Goal: Communication & Community: Ask a question

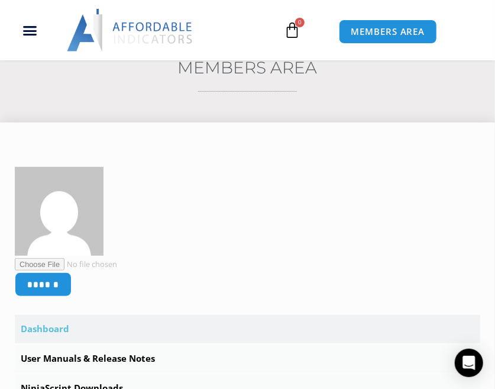
scroll to position [177, 0]
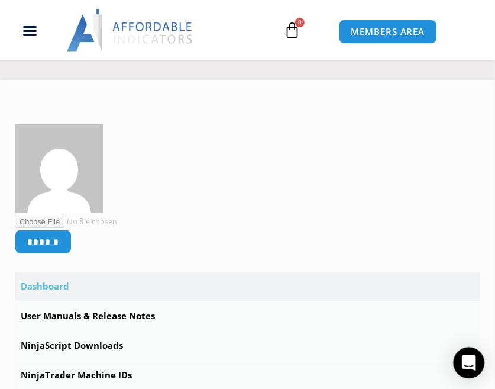
click at [466, 357] on icon "Open Intercom Messenger" at bounding box center [469, 362] width 14 height 15
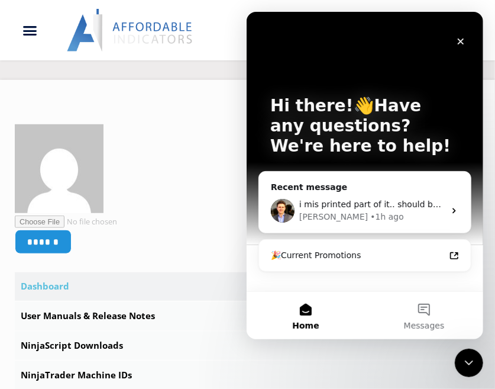
scroll to position [0, 0]
click at [455, 208] on icon "Intercom messenger" at bounding box center [453, 210] width 9 height 9
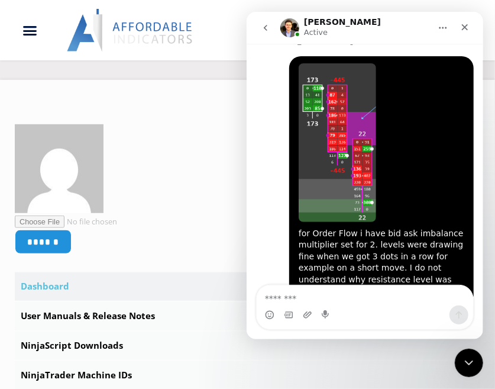
scroll to position [3511, 0]
click at [334, 302] on textarea "Message…" at bounding box center [364, 295] width 217 height 20
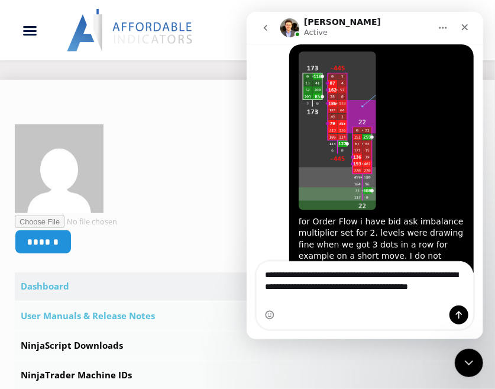
scroll to position [3536, 0]
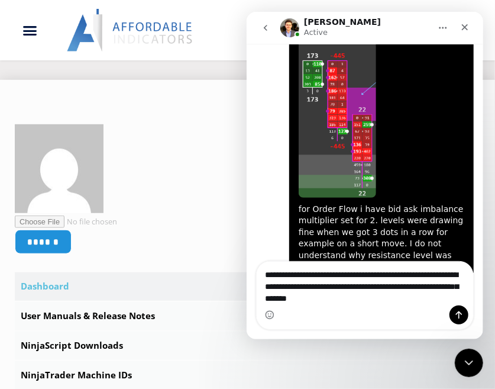
type textarea "**********"
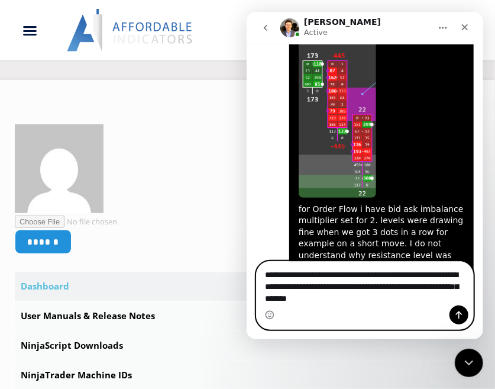
click at [380, 305] on textarea "**********" at bounding box center [364, 284] width 217 height 44
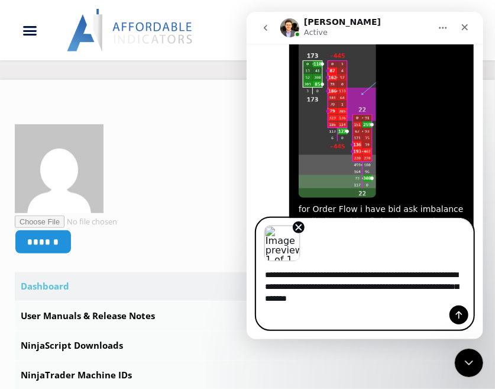
scroll to position [3579, 0]
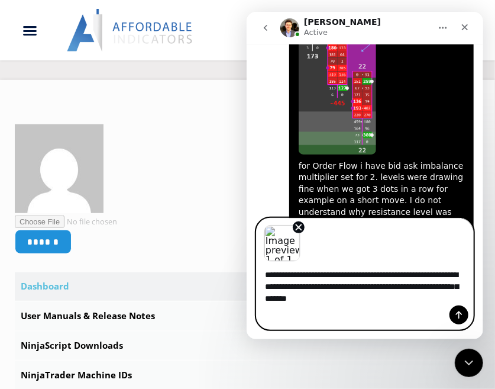
click at [415, 314] on div "Intercom messenger" at bounding box center [364, 314] width 217 height 19
click at [454, 314] on icon "Send a message…" at bounding box center [458, 314] width 9 height 9
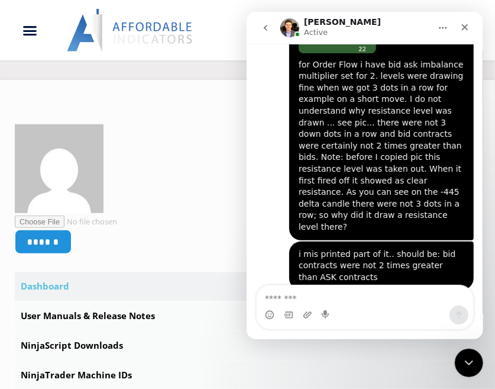
scroll to position [3681, 0]
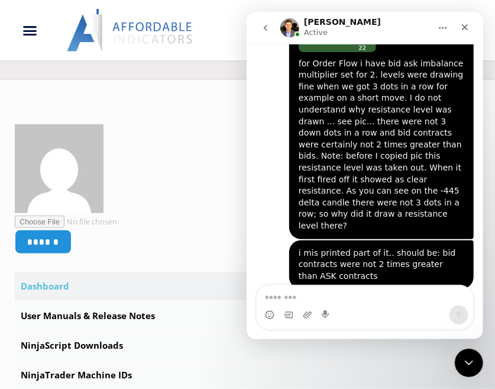
click at [395, 305] on img "David says…" at bounding box center [377, 351] width 159 height 93
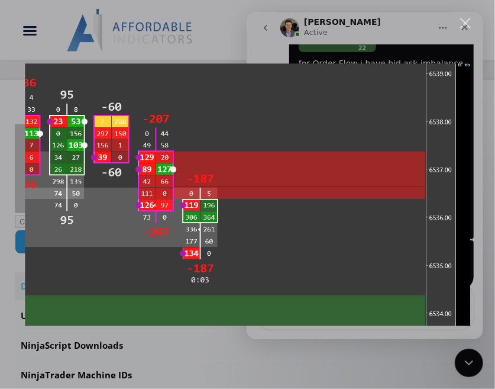
click at [386, 224] on img "Close" at bounding box center [248, 194] width 446 height 262
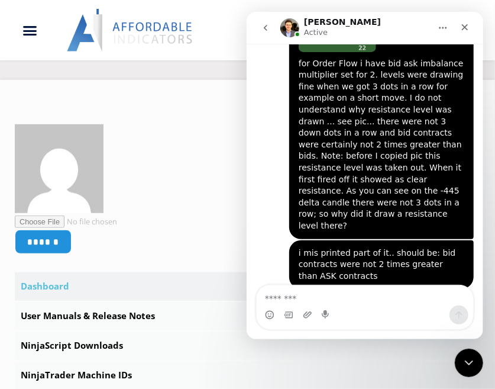
click at [317, 298] on textarea "Message…" at bounding box center [364, 295] width 217 height 20
click at [317, 299] on textarea "Message…" at bounding box center [364, 295] width 217 height 20
type textarea "**********"
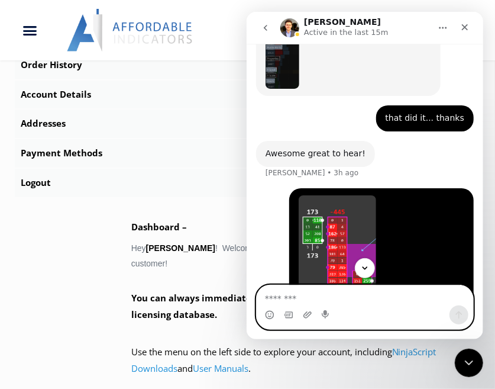
scroll to position [3353, 0]
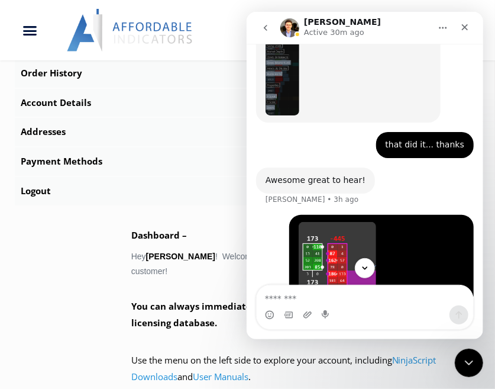
click at [328, 222] on img "David says…" at bounding box center [337, 301] width 78 height 159
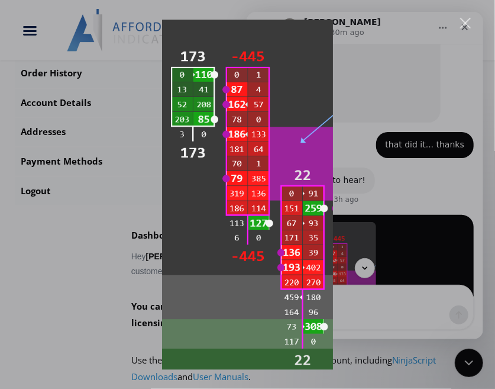
scroll to position [0, 0]
click at [429, 131] on div "Intercom messenger" at bounding box center [247, 194] width 495 height 389
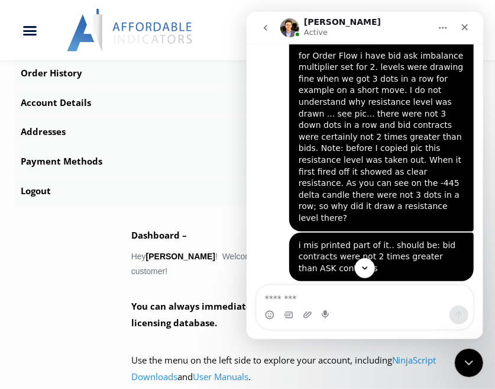
scroll to position [3708, 0]
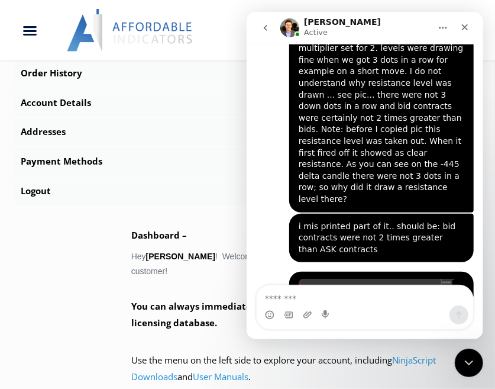
click at [364, 279] on img "David says…" at bounding box center [377, 325] width 159 height 93
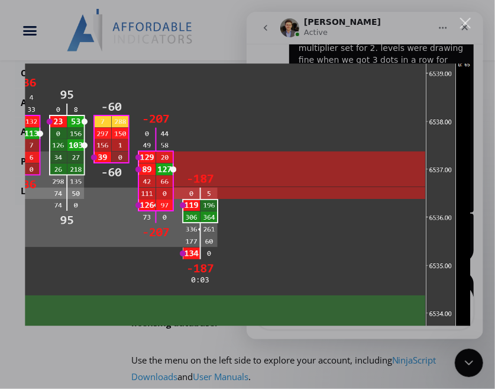
scroll to position [0, 0]
click at [468, 362] on div "Intercom messenger" at bounding box center [247, 194] width 495 height 389
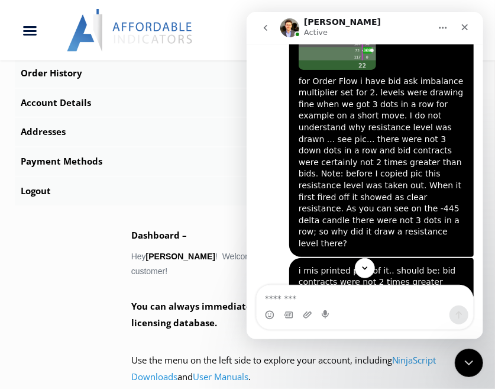
scroll to position [3708, 0]
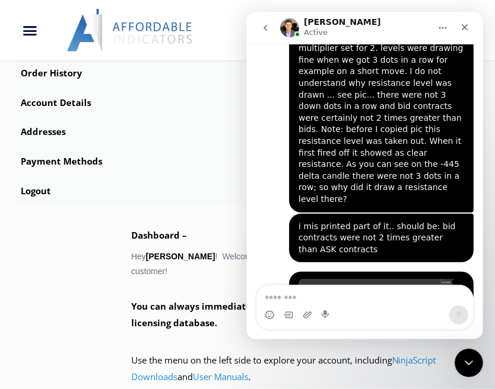
click at [332, 313] on div "Intercom messenger" at bounding box center [364, 314] width 217 height 19
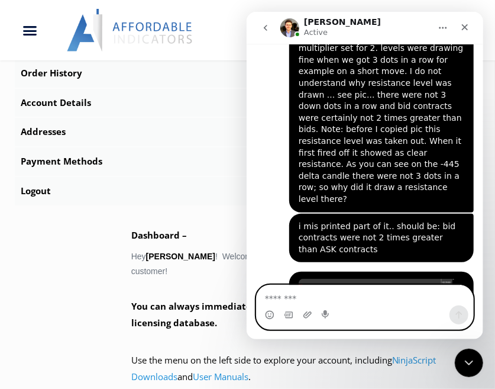
click at [355, 301] on textarea "Message…" at bounding box center [364, 295] width 217 height 20
type textarea "**********"
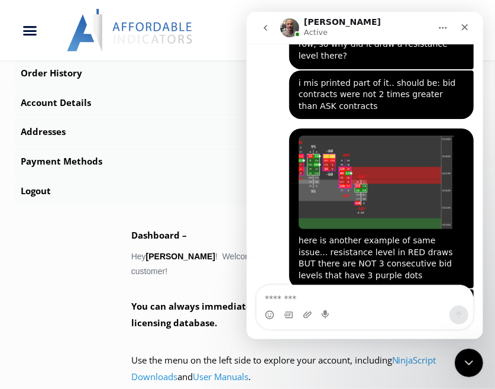
scroll to position [3840, 0]
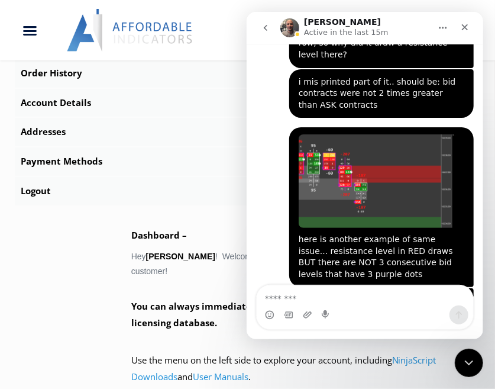
click at [297, 307] on div "Intercom messenger" at bounding box center [364, 314] width 217 height 19
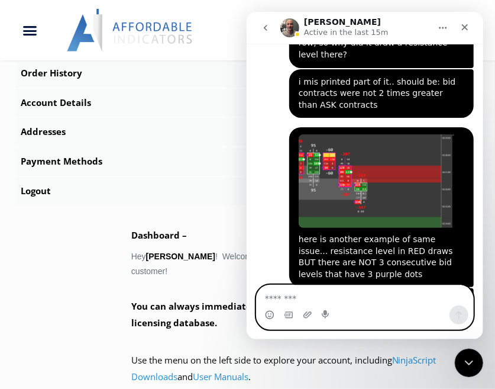
drag, startPoint x: 298, startPoint y: 292, endPoint x: 301, endPoint y: 306, distance: 14.6
click at [298, 295] on textarea "Message…" at bounding box center [364, 295] width 217 height 20
type textarea "*"
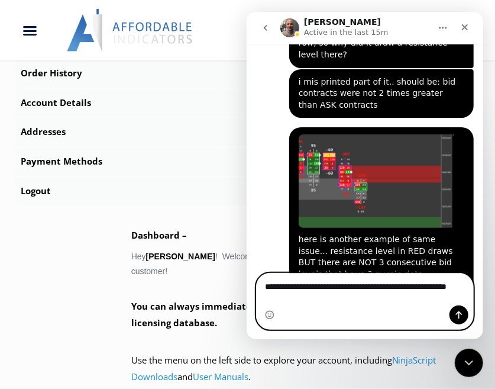
scroll to position [3852, 0]
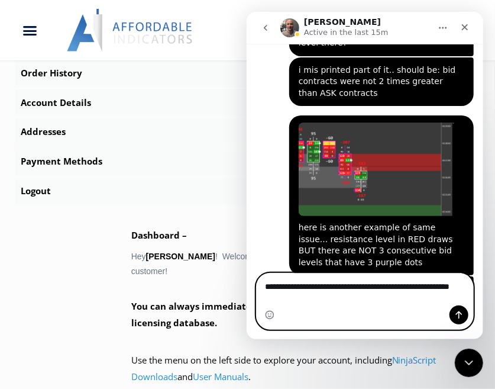
type textarea "**********"
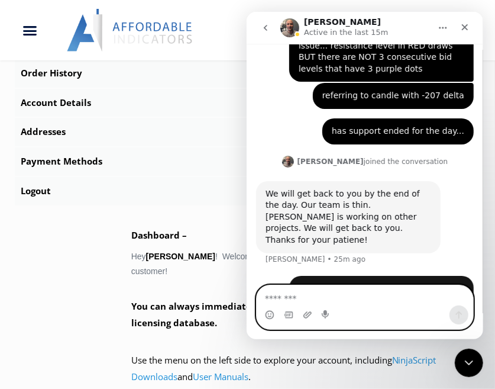
scroll to position [4052, 0]
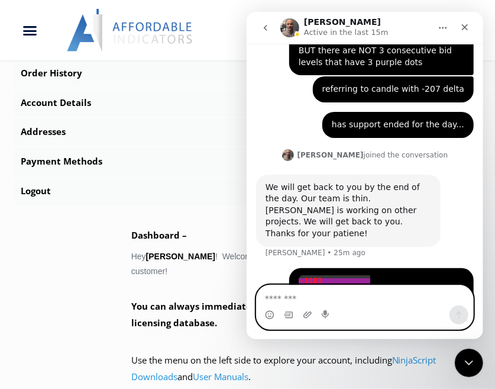
click at [316, 295] on textarea "Message…" at bounding box center [364, 295] width 217 height 20
click at [318, 304] on textarea "Message…" at bounding box center [364, 295] width 217 height 20
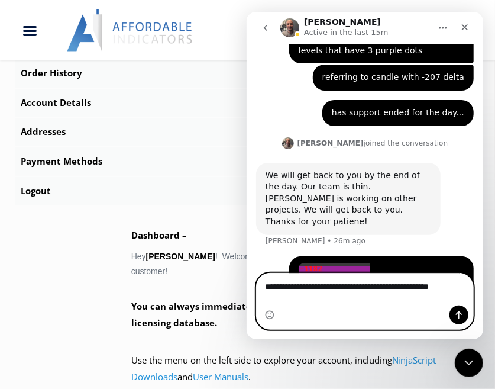
scroll to position [4063, 0]
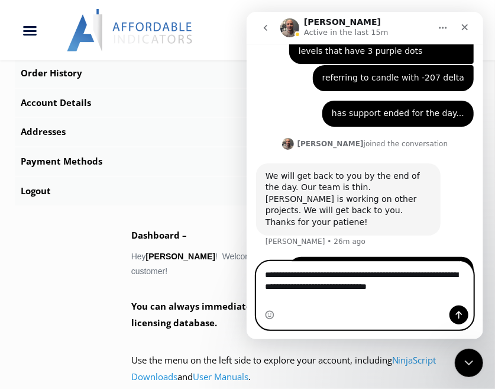
type textarea "**********"
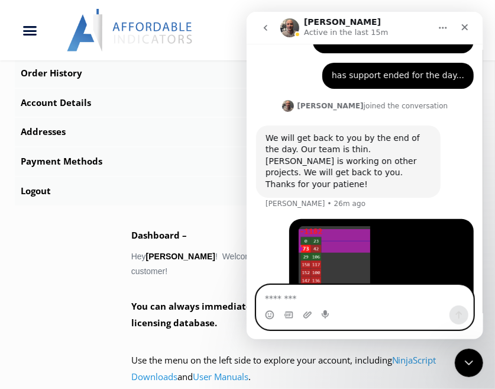
scroll to position [4102, 0]
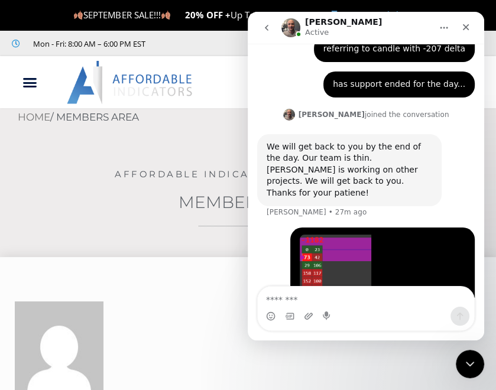
scroll to position [4101, 0]
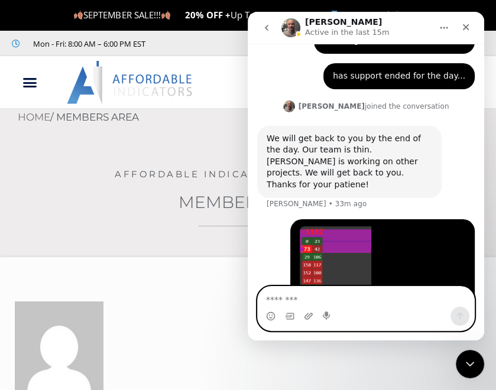
click at [300, 302] on textarea "Message…" at bounding box center [366, 297] width 217 height 20
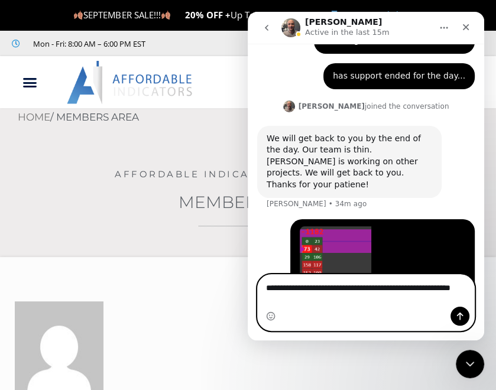
scroll to position [4113, 0]
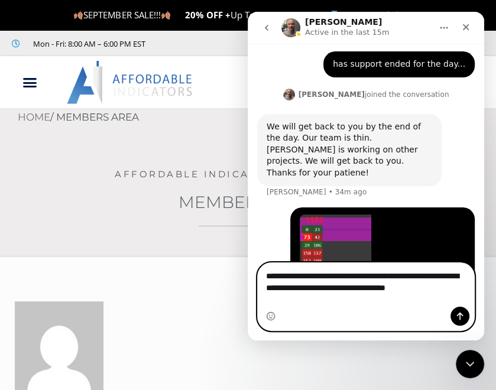
type textarea "**********"
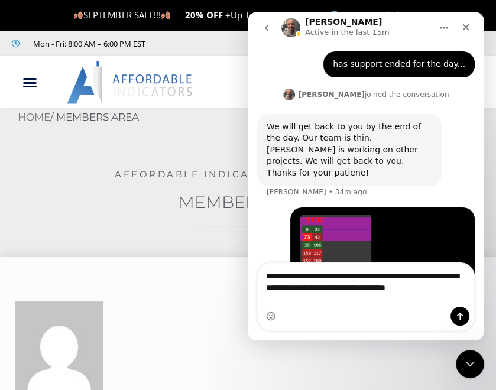
drag, startPoint x: 125, startPoint y: 302, endPoint x: 198, endPoint y: 343, distance: 84.0
click at [377, 314] on div "Intercom messenger" at bounding box center [366, 316] width 217 height 19
drag, startPoint x: 129, startPoint y: 304, endPoint x: 189, endPoint y: 322, distance: 63.2
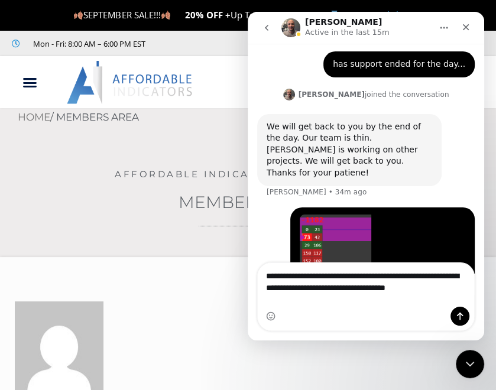
click at [373, 325] on div "Intercom messenger" at bounding box center [366, 316] width 217 height 19
click at [369, 312] on div "Intercom messenger" at bounding box center [366, 316] width 217 height 19
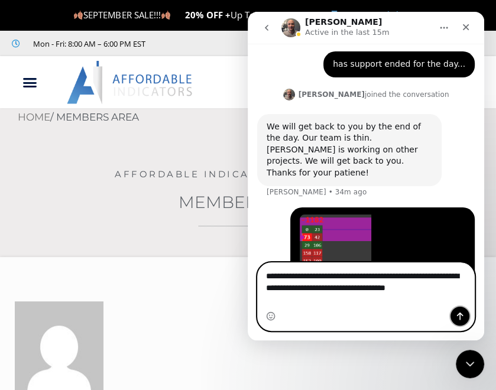
click at [460, 316] on icon "Send a message…" at bounding box center [460, 316] width 9 height 9
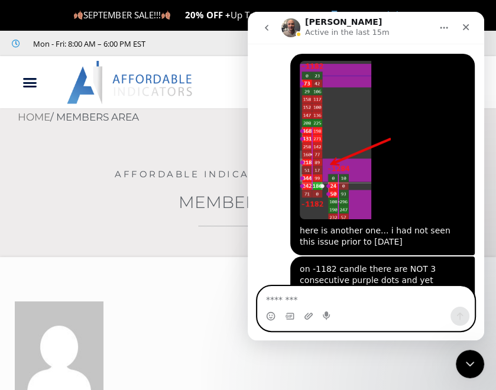
scroll to position [4277, 0]
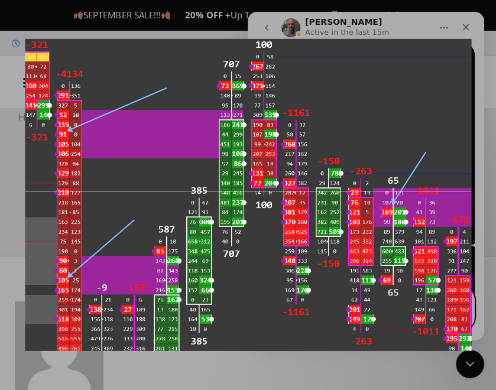
scroll to position [0, 0]
click at [465, 356] on div "Intercom messenger" at bounding box center [248, 195] width 496 height 390
